Goal: Task Accomplishment & Management: Manage account settings

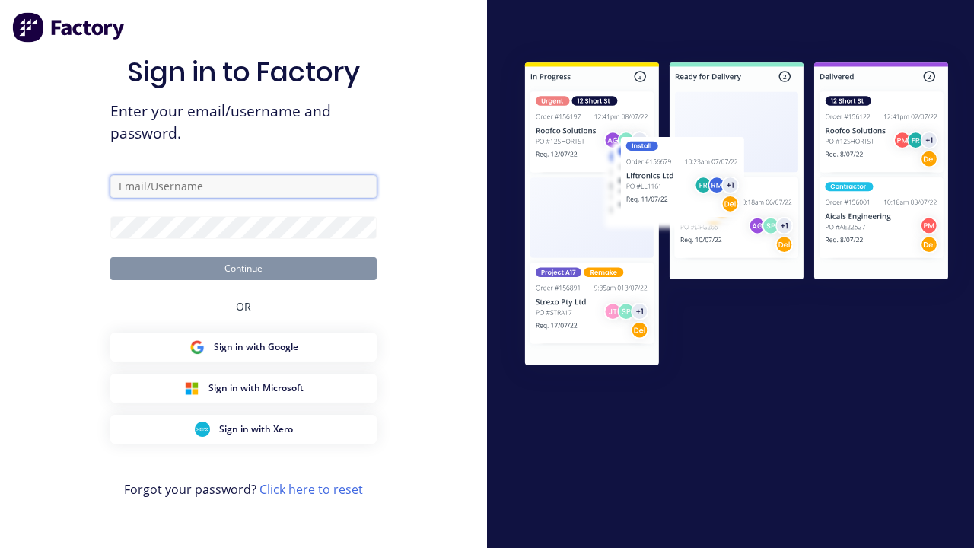
click at [243, 186] on input "text" at bounding box center [243, 186] width 266 height 23
type input "[PERSON_NAME][EMAIL_ADDRESS][DOMAIN_NAME]"
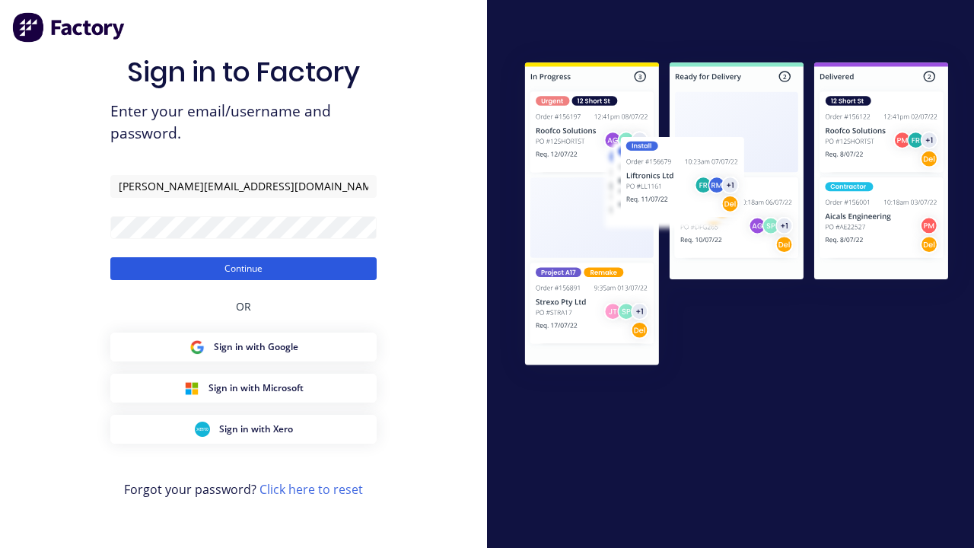
click at [243, 268] on button "Continue" at bounding box center [243, 268] width 266 height 23
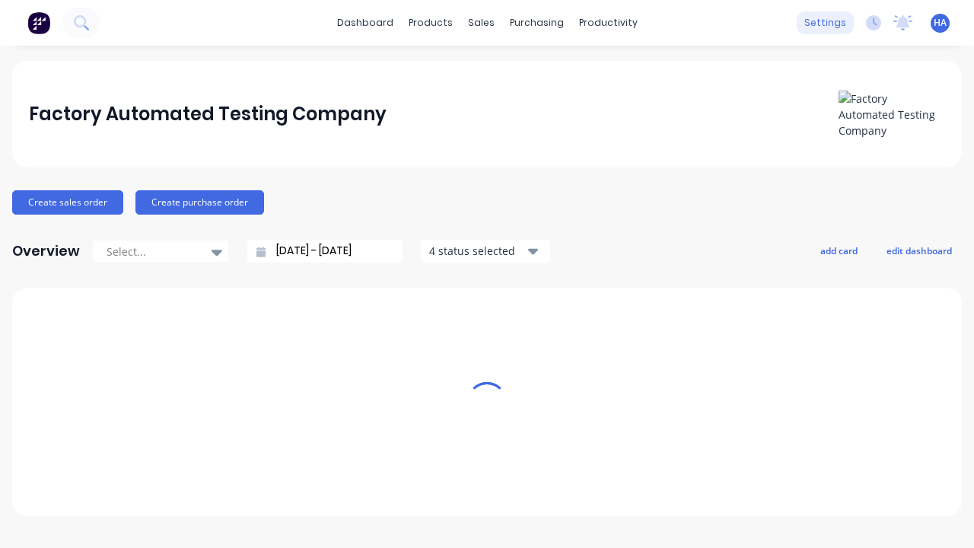
click at [829, 23] on div "settings" at bounding box center [824, 22] width 57 height 23
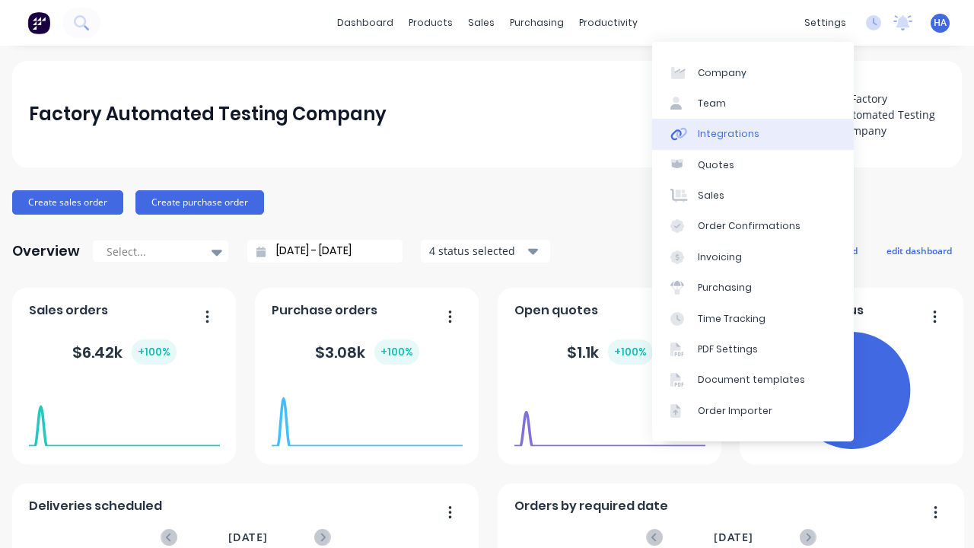
click at [752, 134] on link "Integrations" at bounding box center [753, 134] width 202 height 30
